Goal: Task Accomplishment & Management: Manage account settings

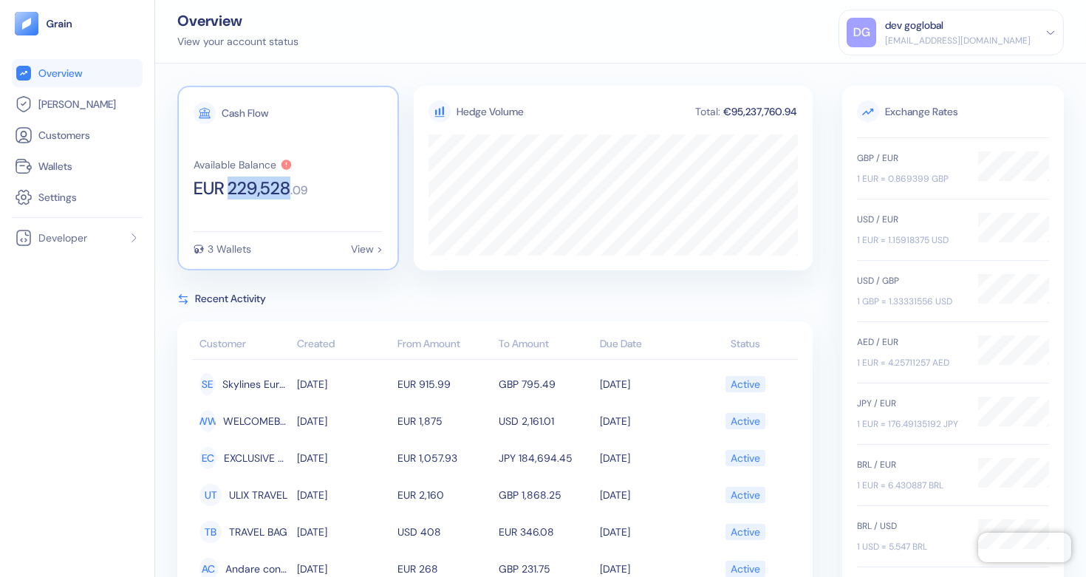
copy span "229,528"
drag, startPoint x: 234, startPoint y: 190, endPoint x: 296, endPoint y: 191, distance: 61.3
click at [290, 191] on span "EUR 229,528" at bounding box center [242, 189] width 97 height 18
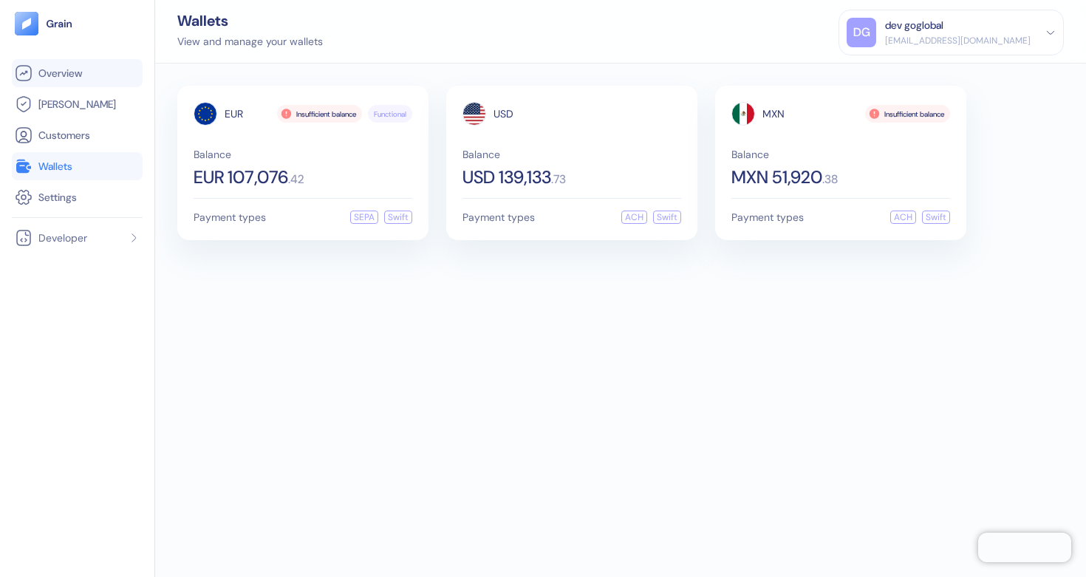
click at [98, 71] on link "Overview" at bounding box center [77, 73] width 125 height 18
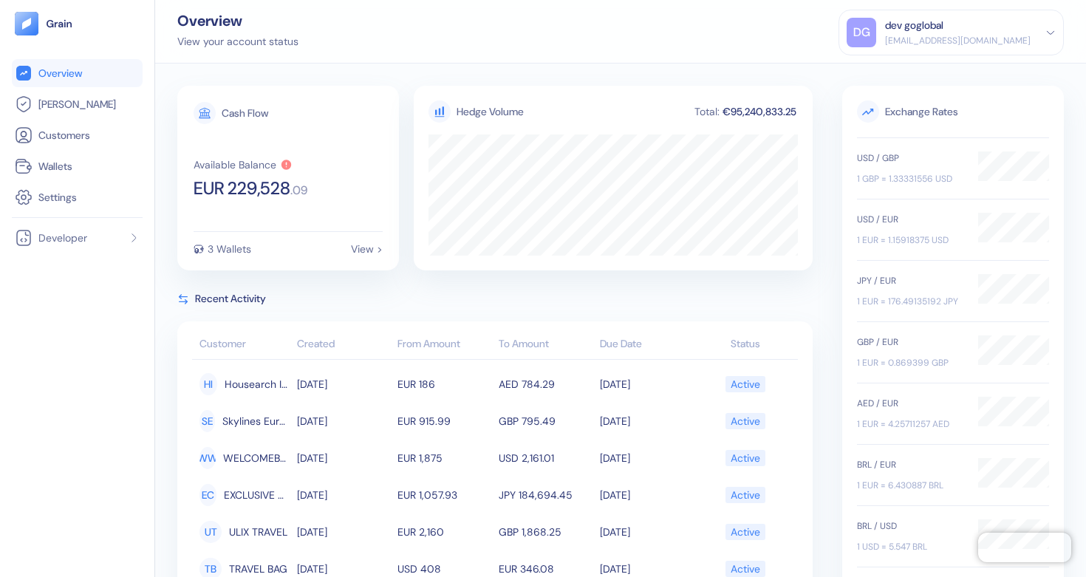
click at [1019, 38] on div "[EMAIL_ADDRESS][DOMAIN_NAME]" at bounding box center [958, 40] width 146 height 13
click at [904, 80] on div "Sign Out" at bounding box center [886, 74] width 41 height 16
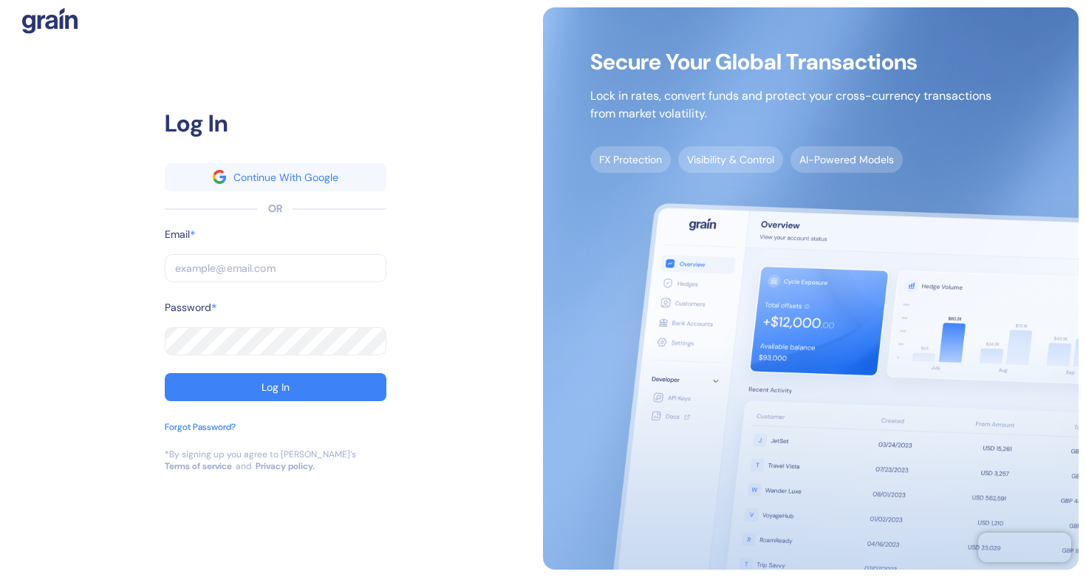
click at [364, 263] on input "text" at bounding box center [276, 268] width 222 height 28
type input "[EMAIL_ADDRESS][DOMAIN_NAME]"
